Goal: Information Seeking & Learning: Learn about a topic

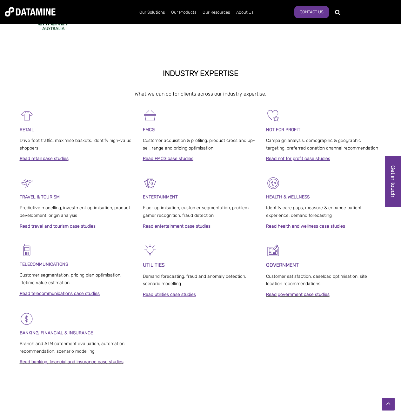
scroll to position [317, 0]
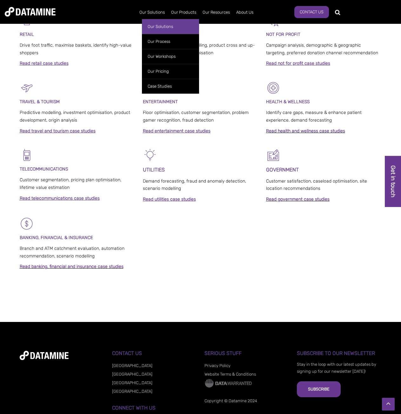
click at [170, 25] on link "Our Solutions" at bounding box center [170, 26] width 57 height 15
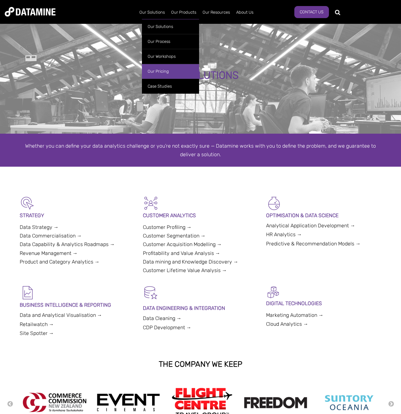
click at [171, 72] on link "Our Pricing" at bounding box center [170, 71] width 57 height 15
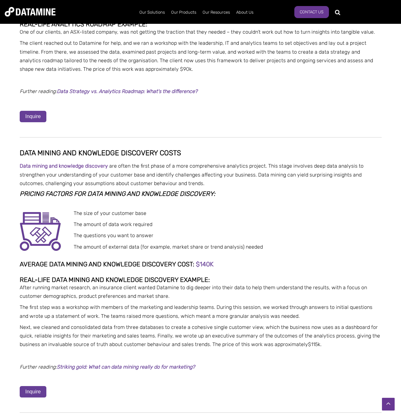
scroll to position [539, 0]
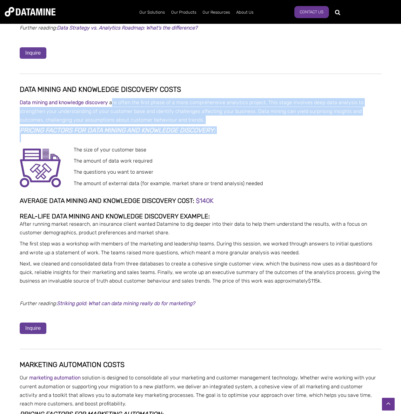
drag, startPoint x: 118, startPoint y: 102, endPoint x: 238, endPoint y: 140, distance: 126.0
click at [238, 140] on p at bounding box center [201, 138] width 362 height 9
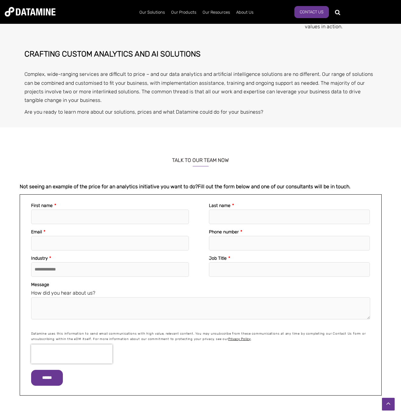
scroll to position [2600, 0]
